Goal: Find specific page/section: Find specific page/section

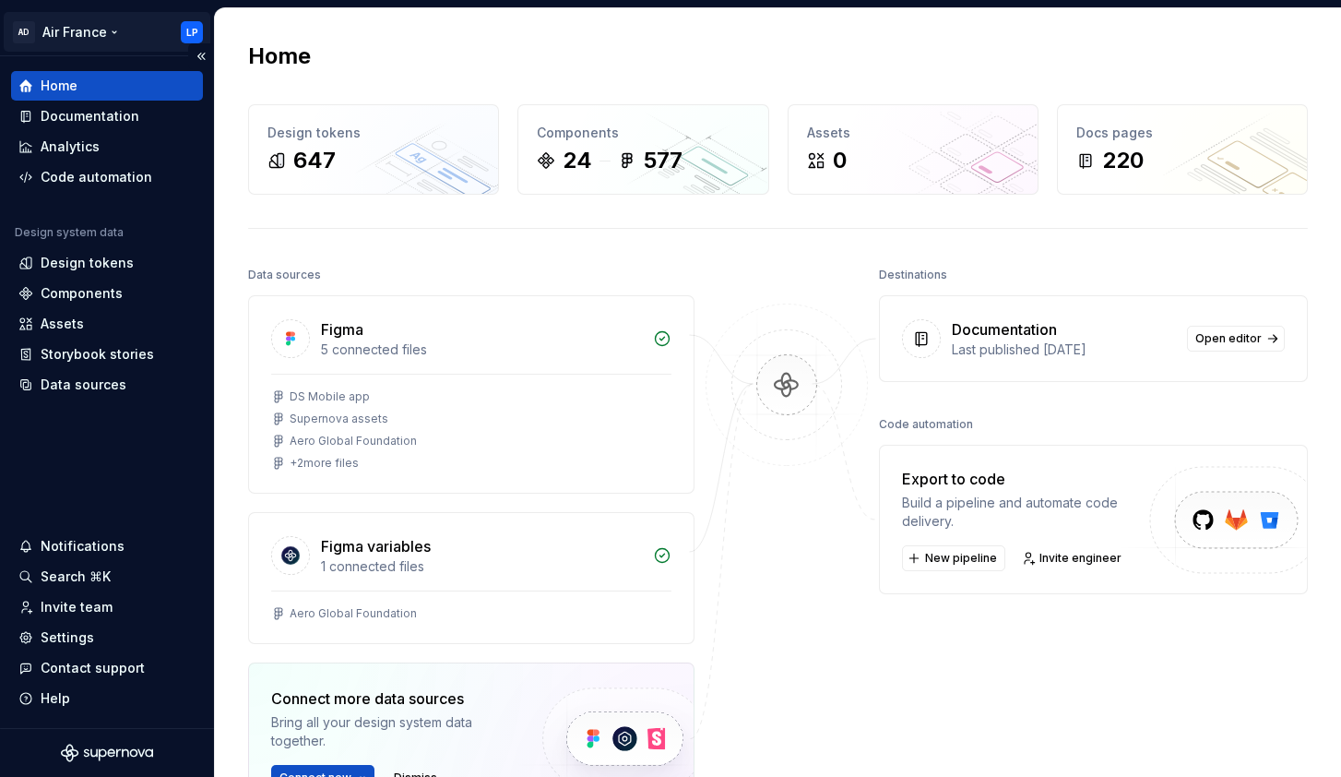
click at [112, 28] on html "AD Air France LP Home Documentation Analytics Code automation Design system dat…" at bounding box center [670, 388] width 1341 height 777
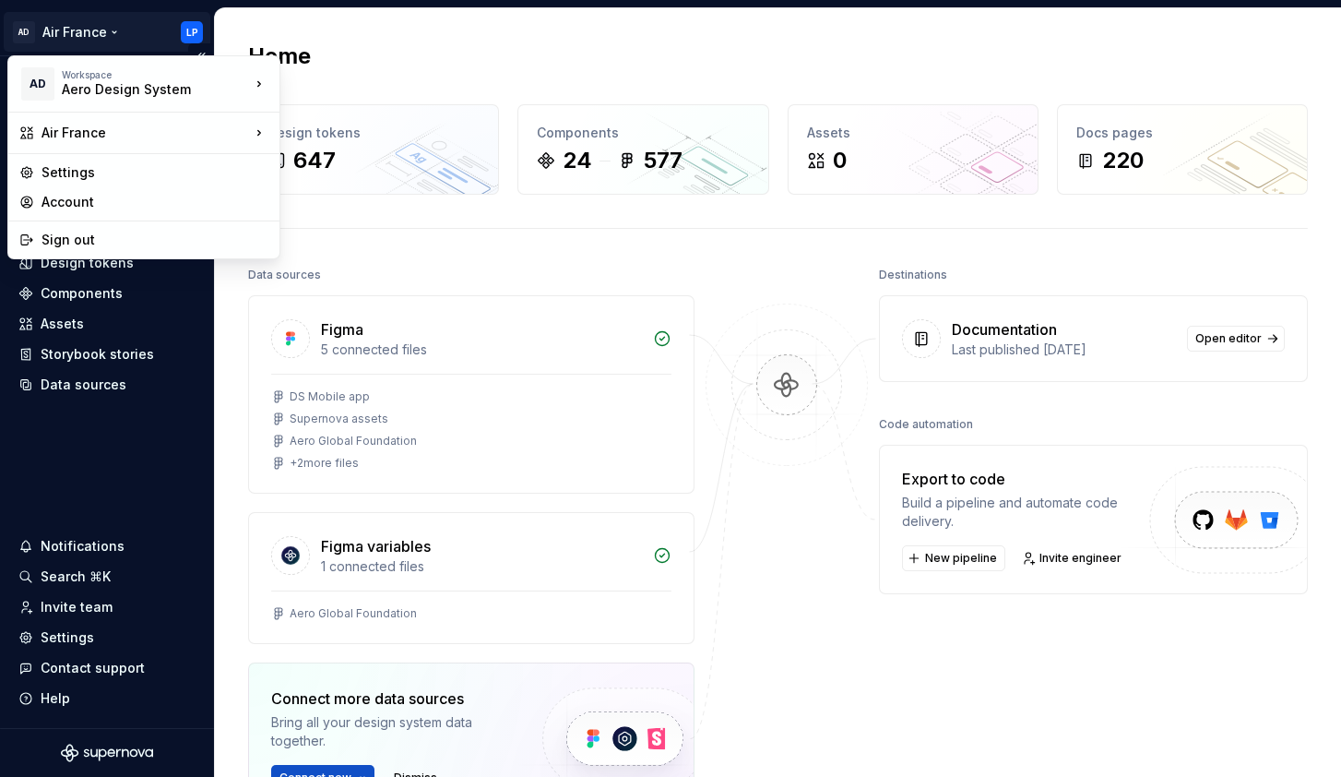
click at [112, 28] on html "AD Air France LP Home Documentation Analytics Code automation Design system dat…" at bounding box center [670, 388] width 1341 height 777
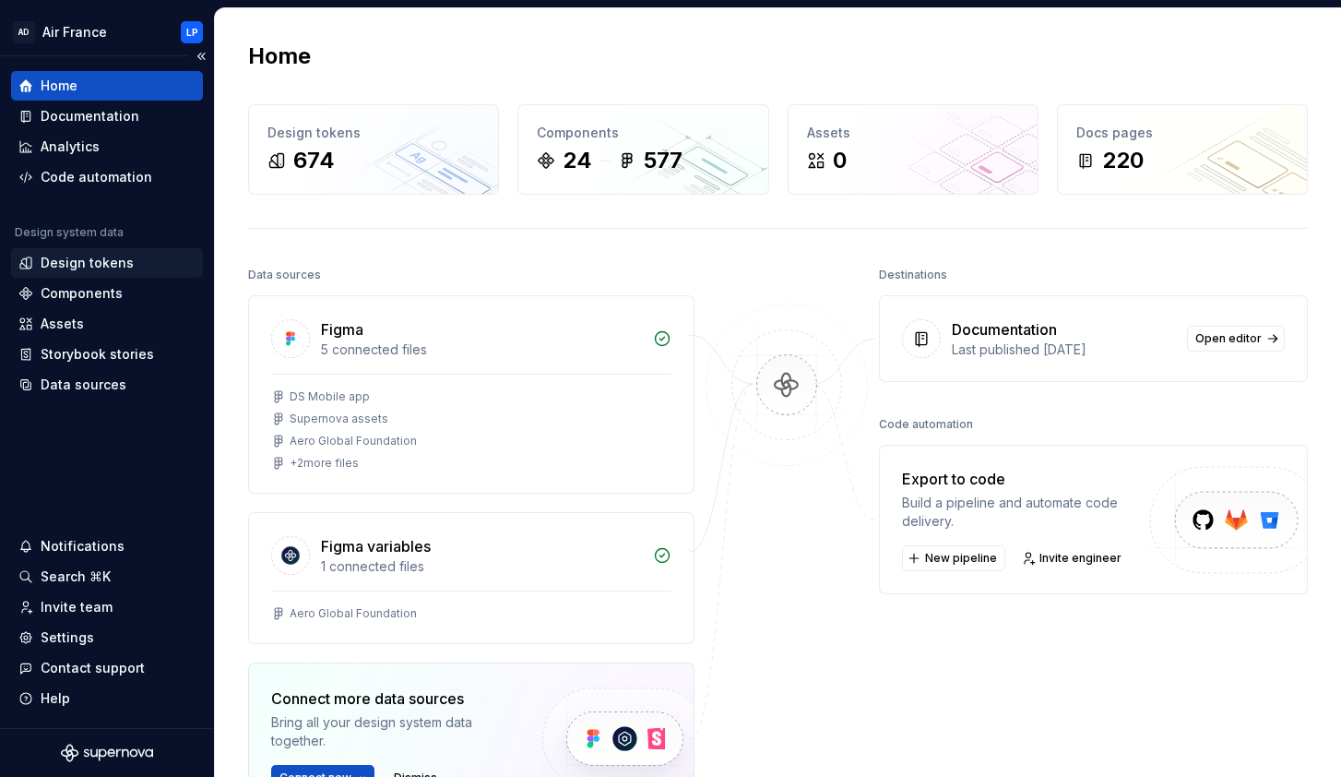
click at [99, 262] on div "Design tokens" at bounding box center [87, 263] width 93 height 18
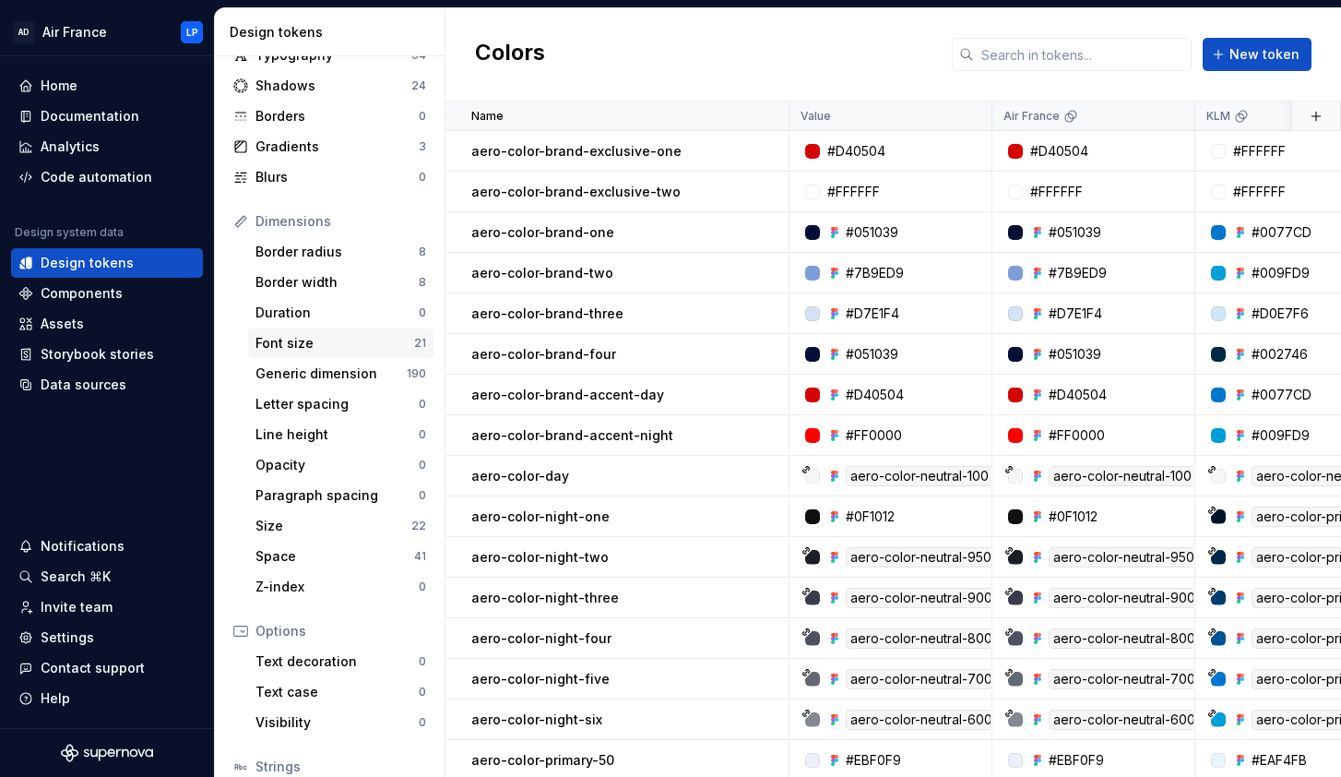
scroll to position [107, 0]
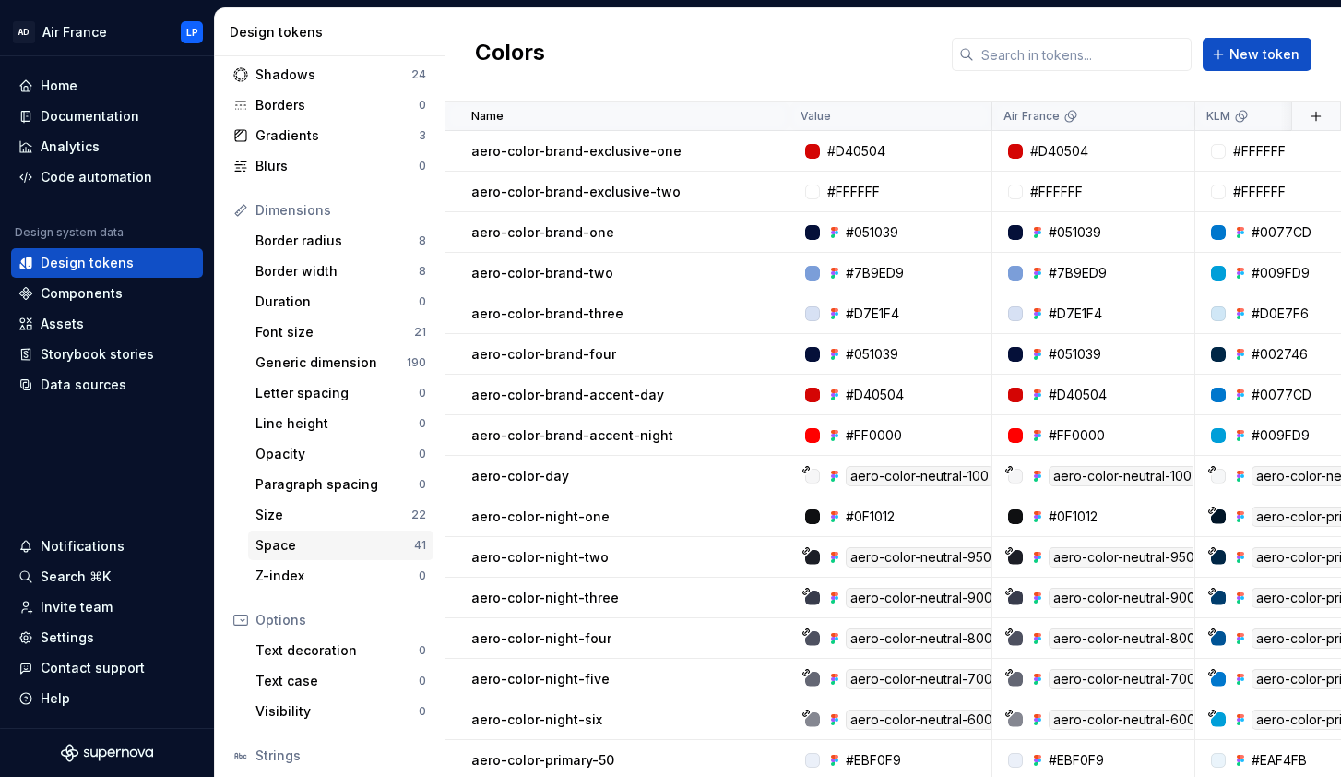
click at [292, 542] on div "Space" at bounding box center [335, 545] width 159 height 18
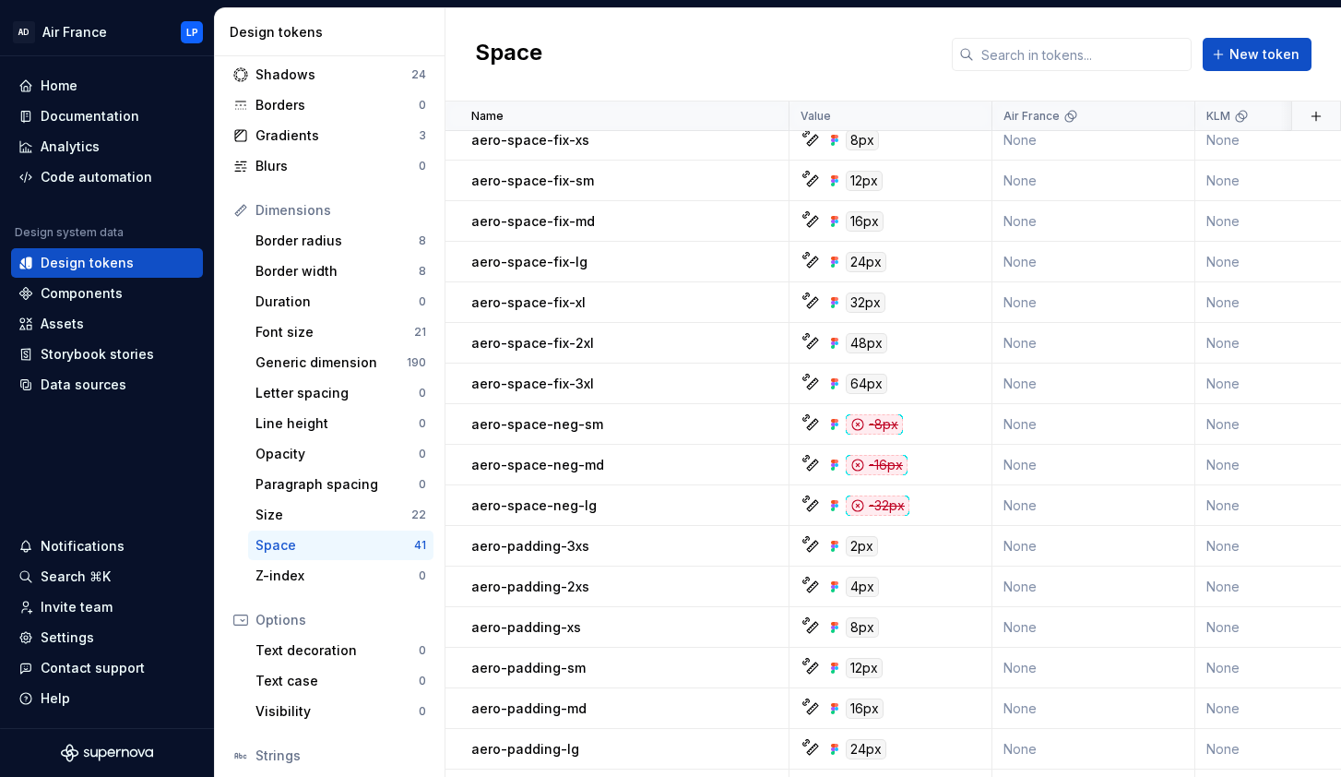
scroll to position [563, 0]
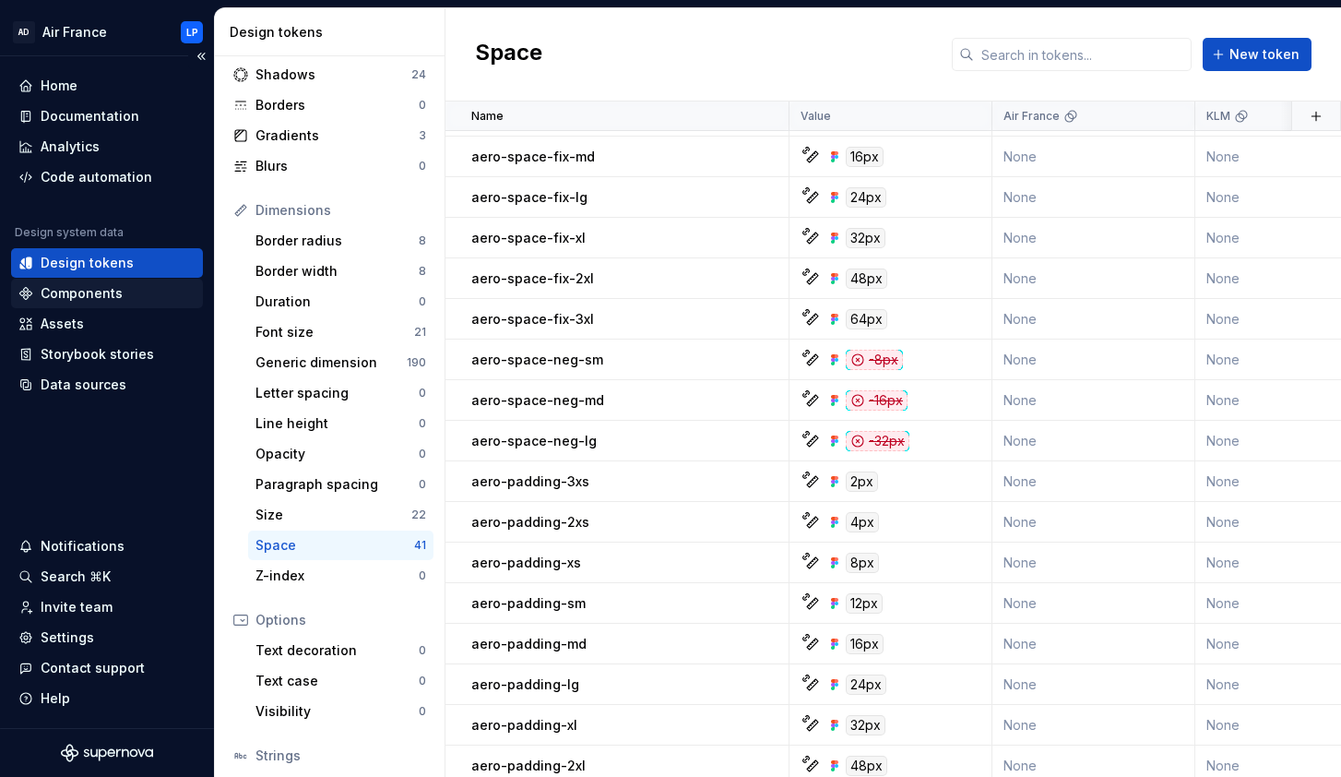
click at [84, 291] on div "Components" at bounding box center [82, 293] width 82 height 18
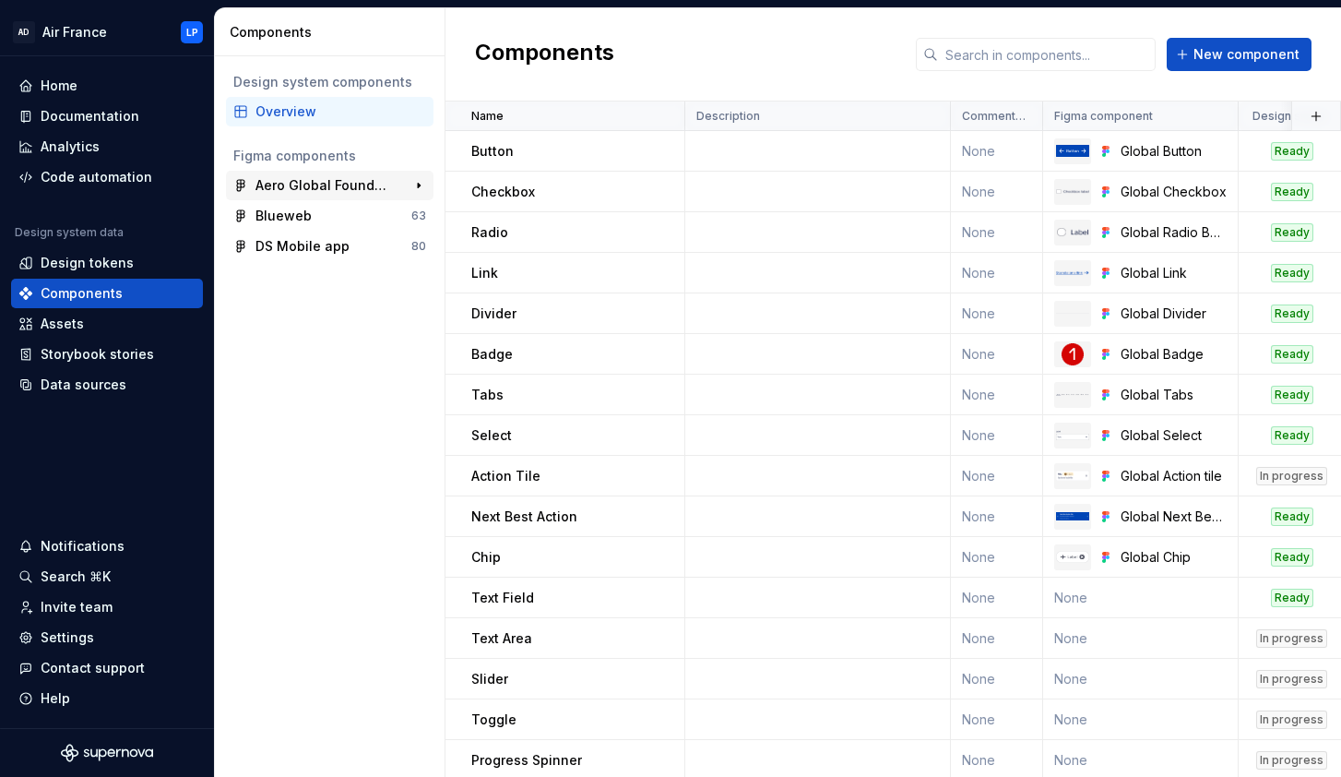
click at [292, 185] on div "Aero Global Foundation" at bounding box center [324, 185] width 137 height 18
